Goal: Information Seeking & Learning: Learn about a topic

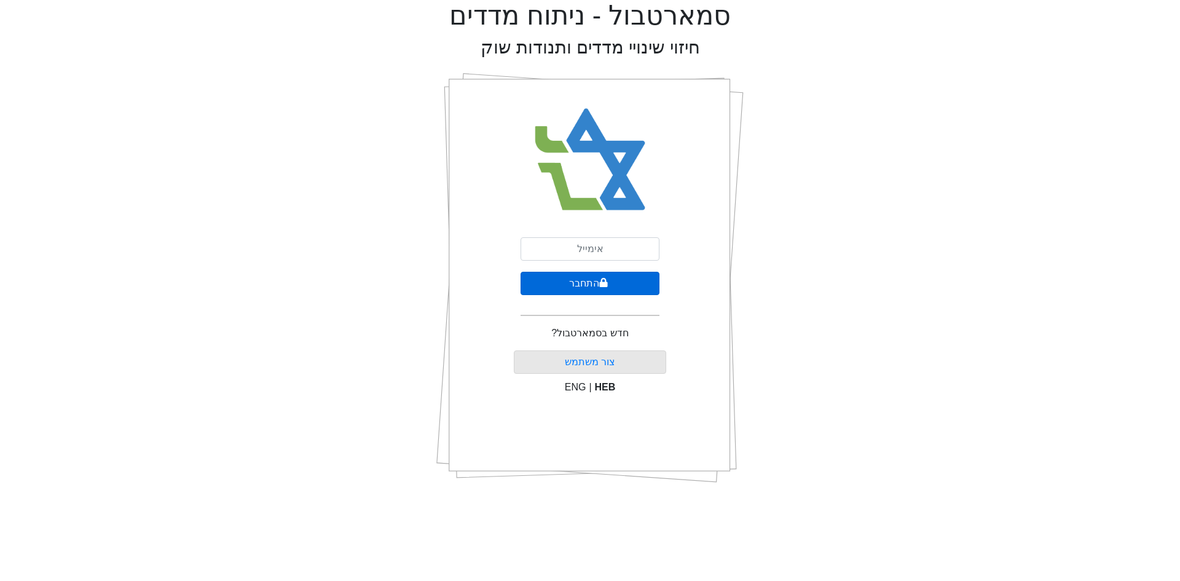
click at [610, 282] on button "התחבר" at bounding box center [589, 283] width 139 height 23
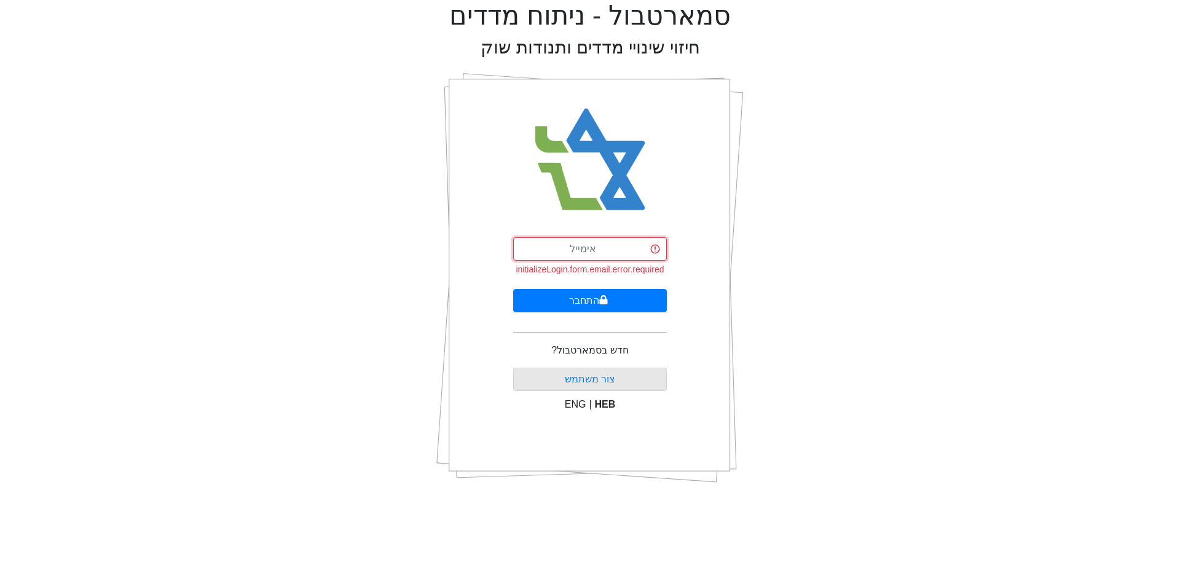
click at [614, 256] on input "email" at bounding box center [590, 248] width 154 height 23
type input "[EMAIL_ADDRESS][DOMAIN_NAME]"
click at [630, 296] on button "התחבר" at bounding box center [590, 300] width 154 height 23
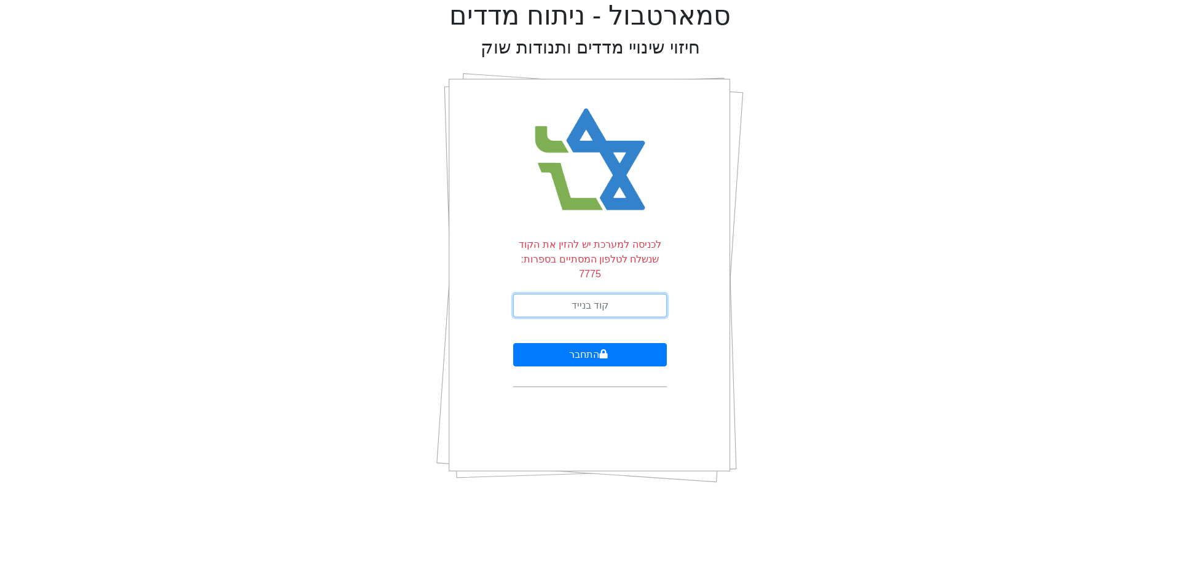
click at [637, 297] on input "text" at bounding box center [590, 305] width 154 height 23
type input "443252"
click at [578, 343] on button "התחבר" at bounding box center [590, 354] width 154 height 23
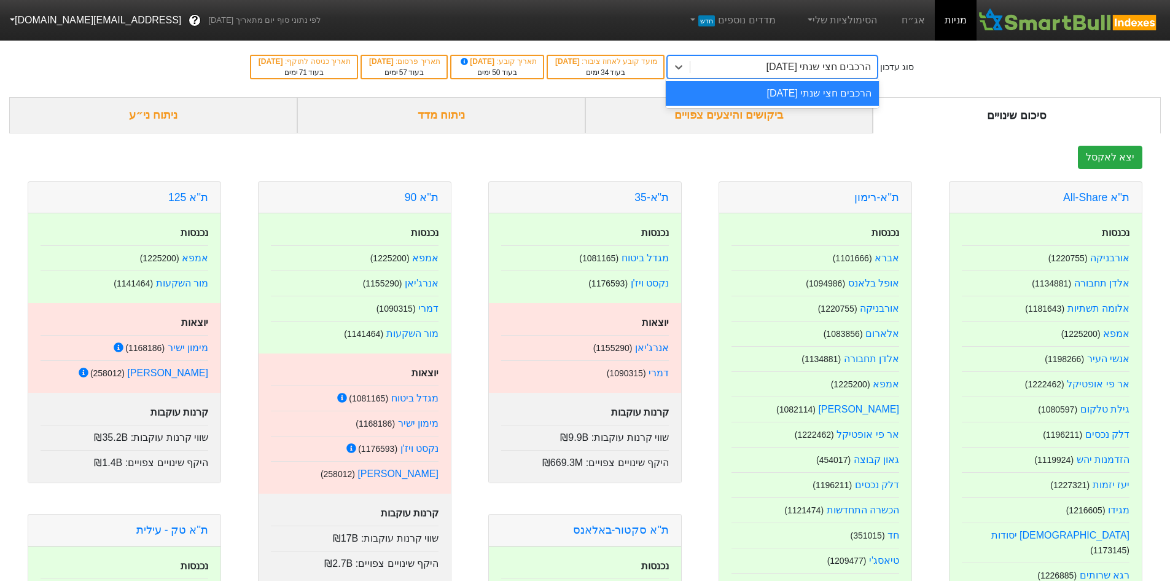
click at [725, 67] on div "הרכבים חצי שנתי [DATE]" at bounding box center [784, 67] width 187 height 22
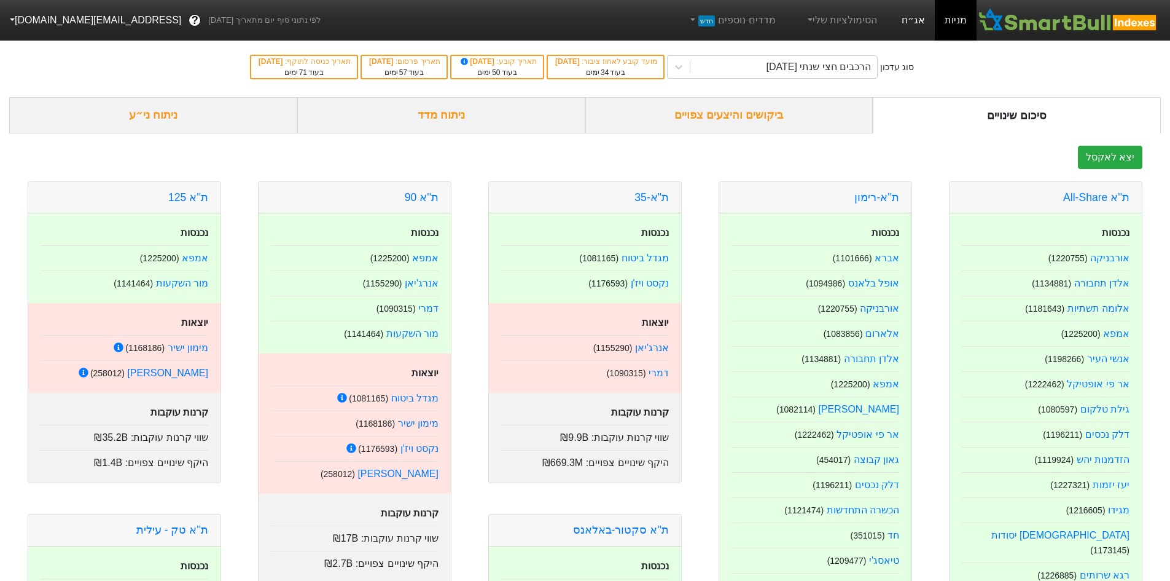
click at [919, 17] on link "אג״ח" at bounding box center [913, 20] width 43 height 41
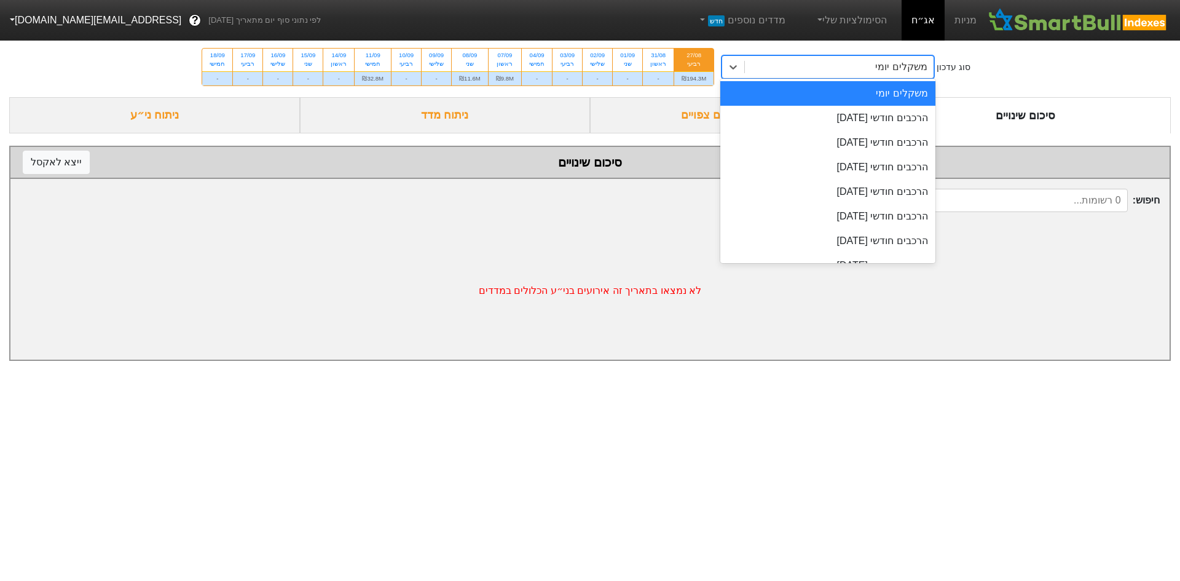
click at [773, 63] on div "משקלים יומי" at bounding box center [839, 67] width 189 height 22
click at [810, 118] on div "הרכבים חודשי [DATE]" at bounding box center [827, 118] width 215 height 25
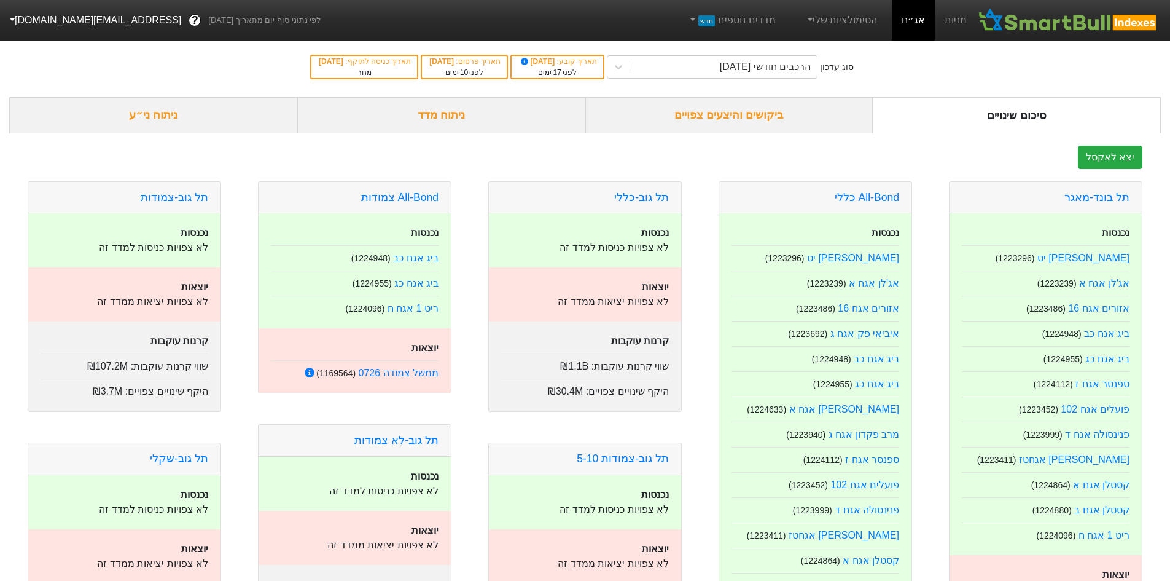
click at [732, 120] on div "ביקושים והיצעים צפויים" at bounding box center [730, 115] width 288 height 36
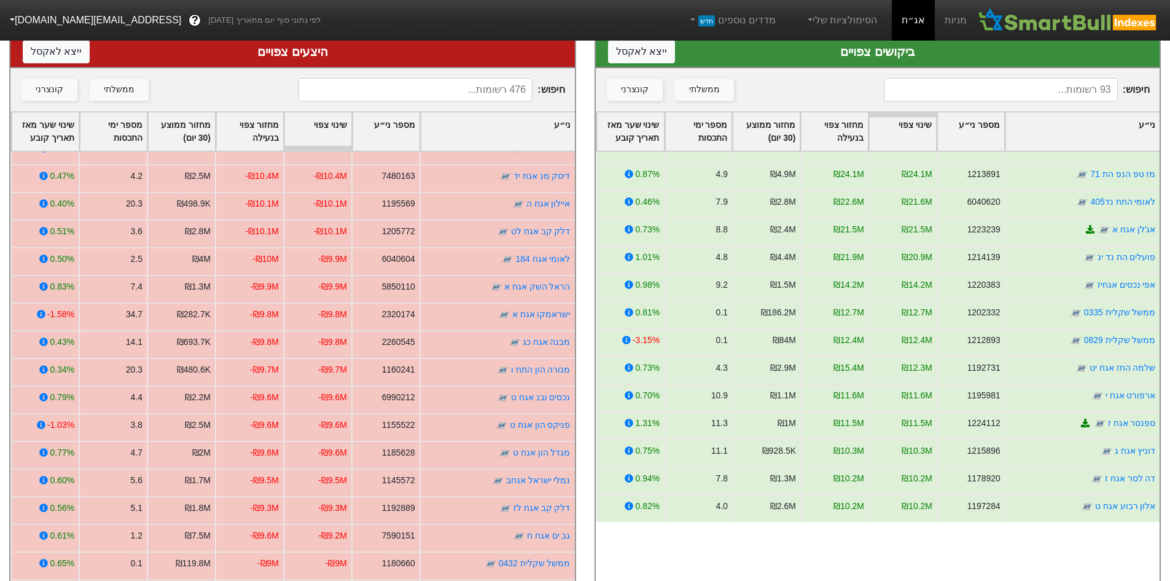
scroll to position [492, 0]
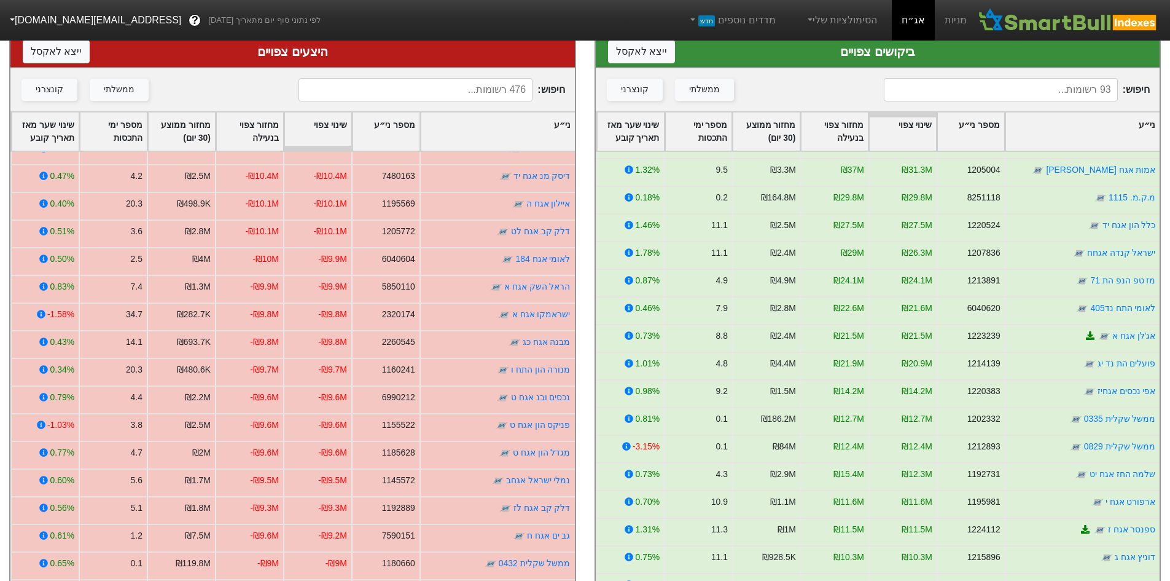
click at [1115, 121] on div "ני״ע" at bounding box center [1083, 131] width 154 height 38
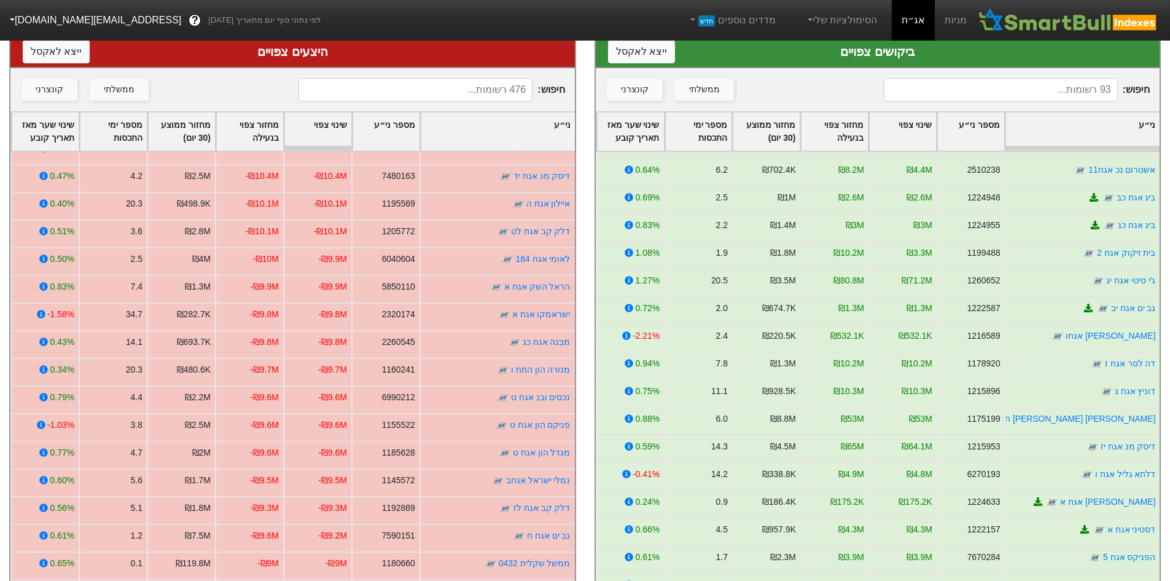
click at [1115, 121] on div "ני״ע" at bounding box center [1083, 131] width 154 height 38
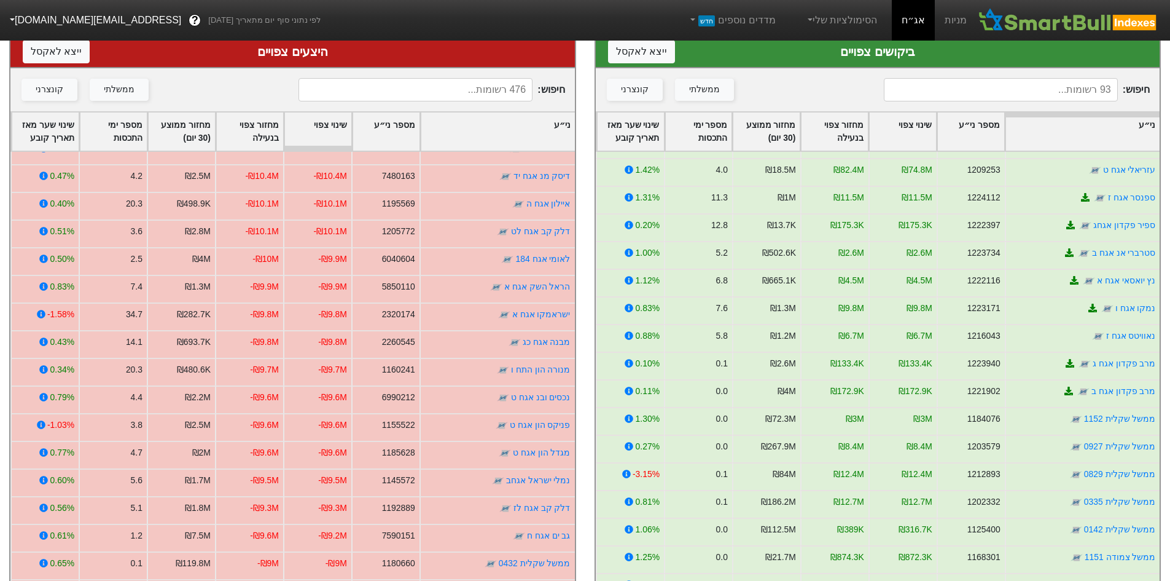
click at [1110, 127] on div "ני״ע" at bounding box center [1083, 131] width 154 height 38
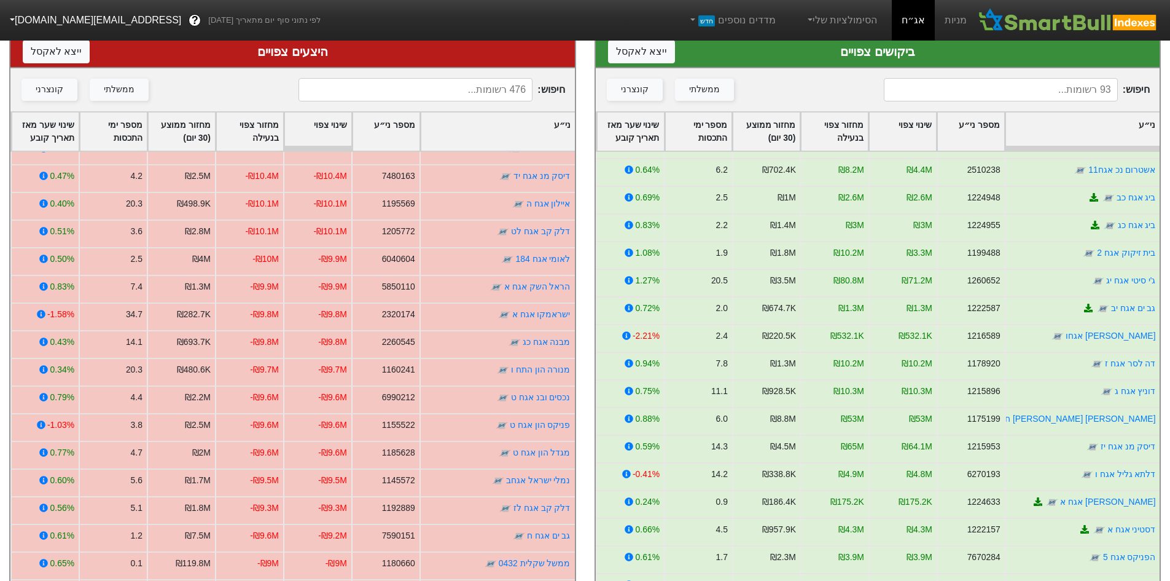
click at [1110, 127] on div "ני״ע" at bounding box center [1083, 131] width 154 height 38
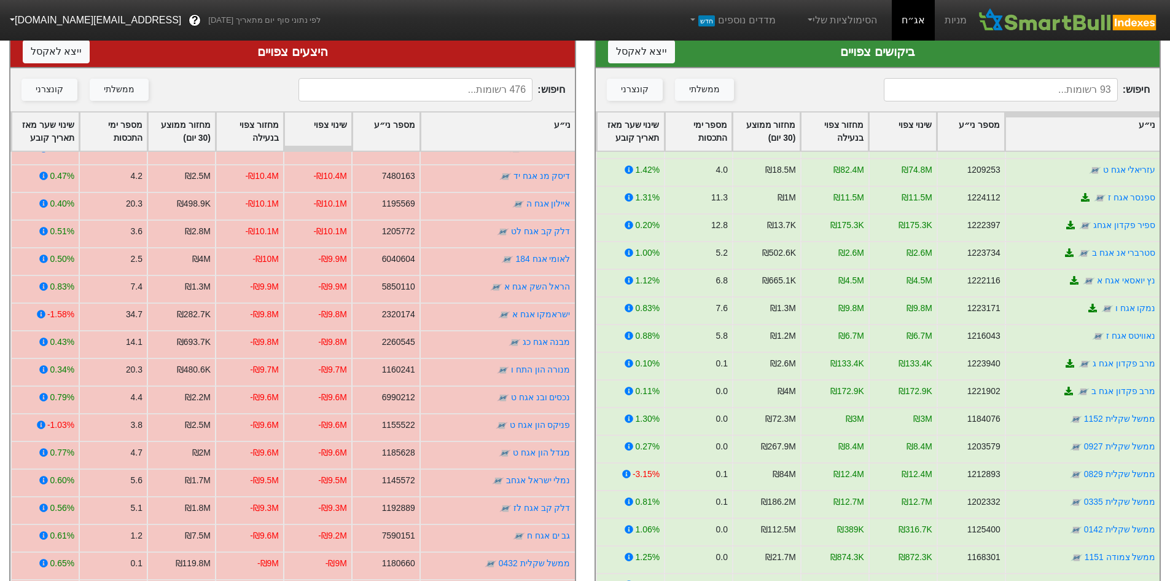
click at [1106, 144] on div "ני״ע" at bounding box center [1083, 131] width 154 height 38
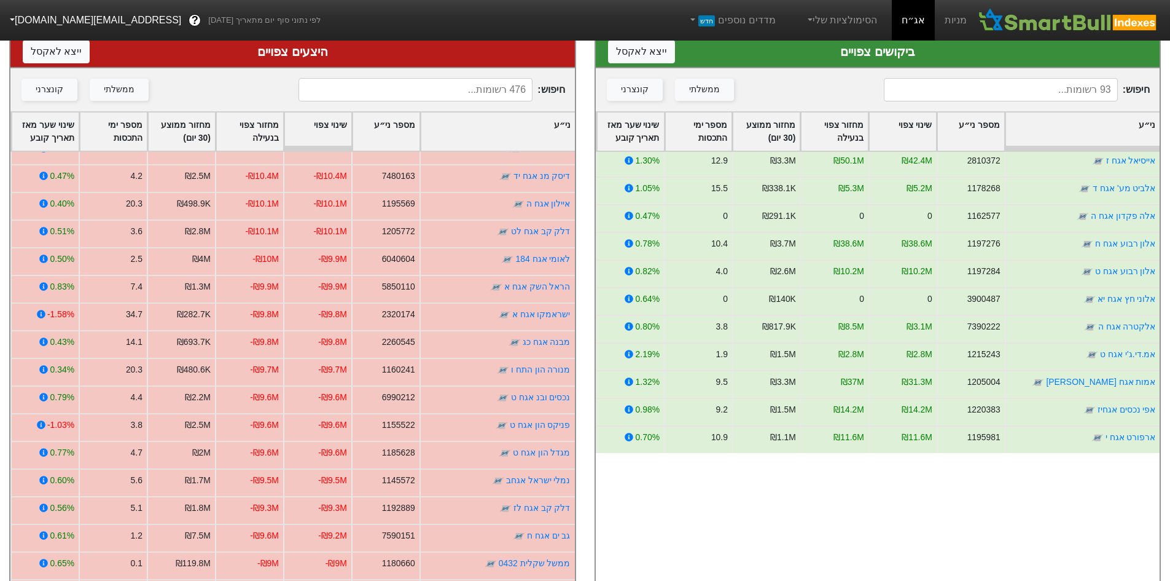
scroll to position [0, 0]
